Goal: Task Accomplishment & Management: Use online tool/utility

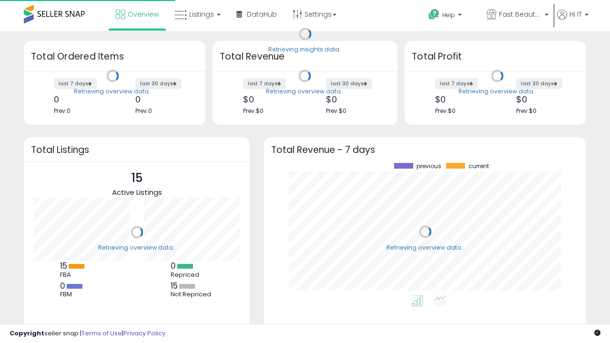
scroll to position [132, 303]
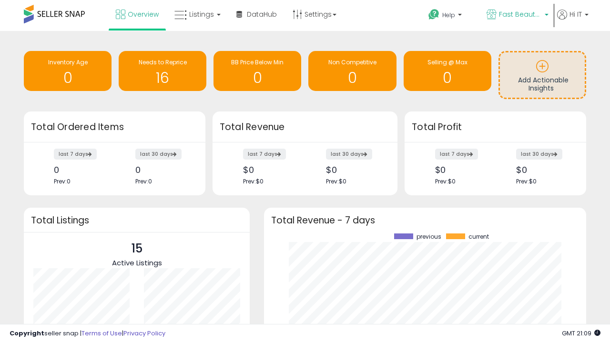
click at [517, 15] on span "Fast Beauty ([GEOGRAPHIC_DATA])" at bounding box center [520, 15] width 43 height 10
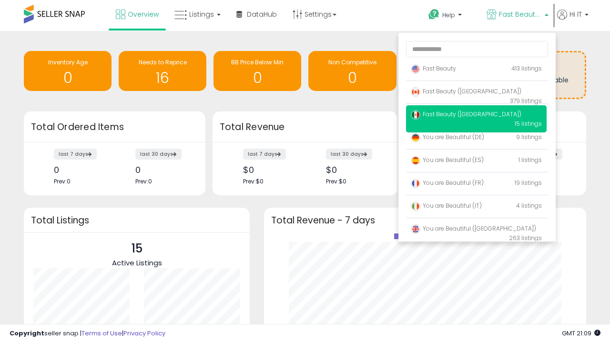
click at [476, 207] on span "You are Beautiful (IT)" at bounding box center [446, 206] width 71 height 8
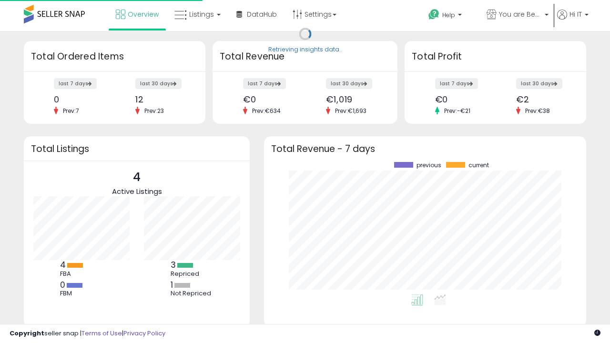
scroll to position [132, 303]
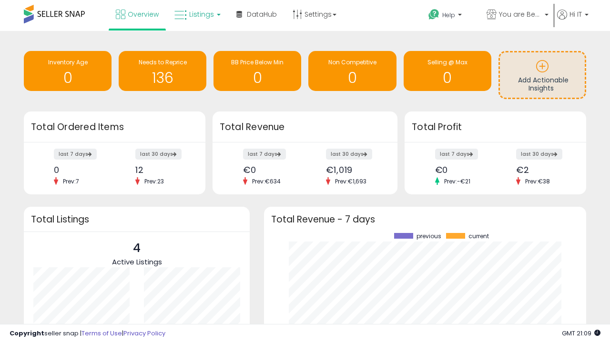
click at [196, 14] on span "Listings" at bounding box center [201, 15] width 25 height 10
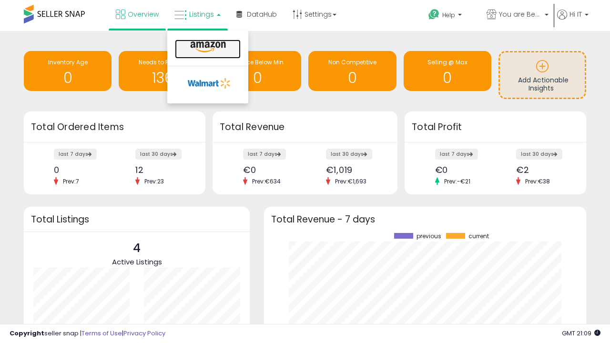
click at [207, 47] on icon at bounding box center [207, 47] width 41 height 12
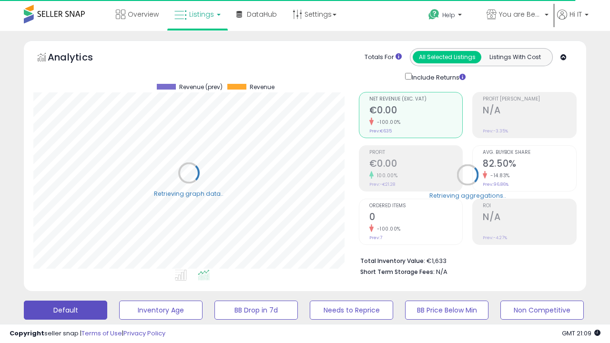
scroll to position [195, 325]
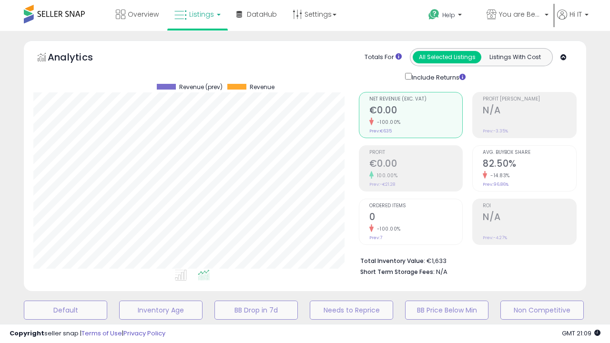
scroll to position [185, 0]
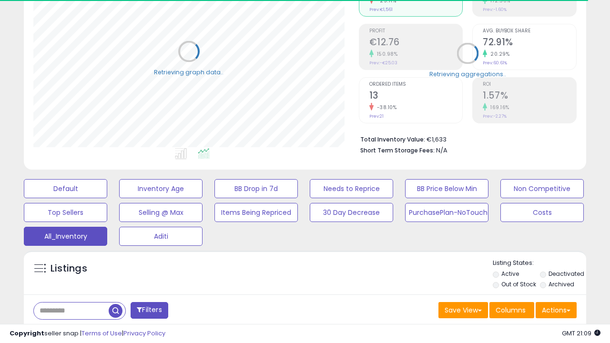
click at [68, 331] on span "Last 30 Days" at bounding box center [69, 336] width 41 height 10
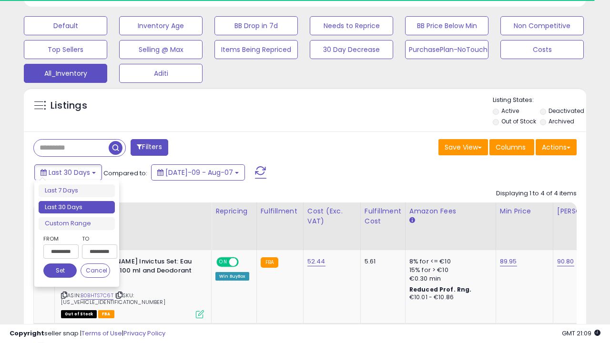
click at [77, 207] on li "Last 30 Days" at bounding box center [77, 207] width 76 height 13
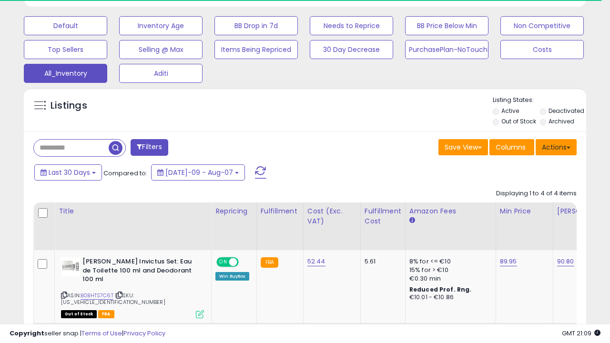
click at [556, 146] on button "Actions" at bounding box center [556, 147] width 41 height 16
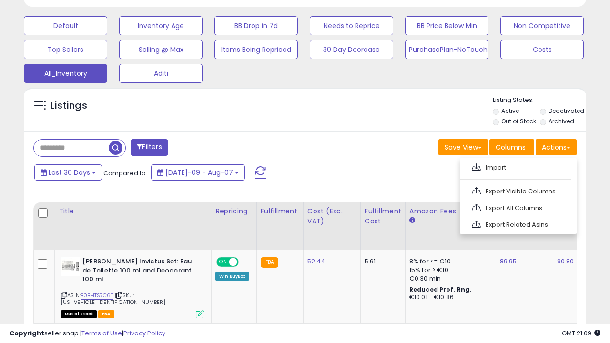
click at [517, 207] on link "Export All Columns" at bounding box center [517, 208] width 104 height 15
